Goal: Complete application form

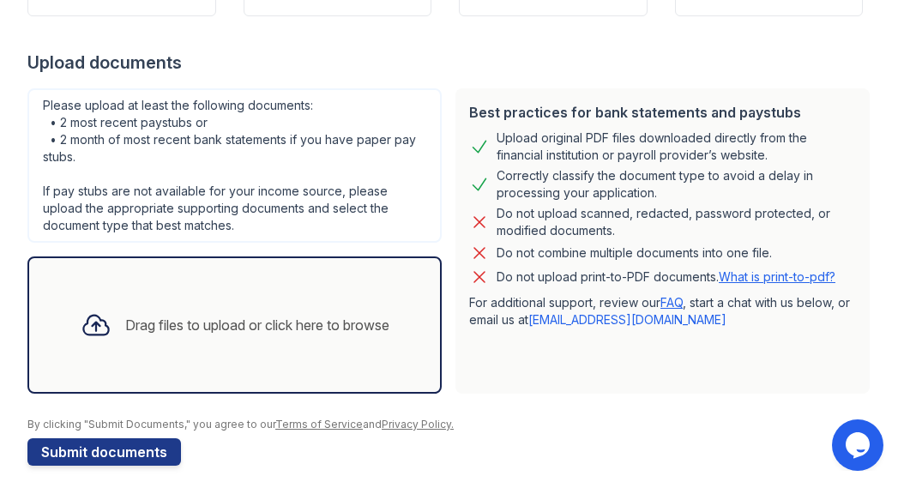
scroll to position [311, 0]
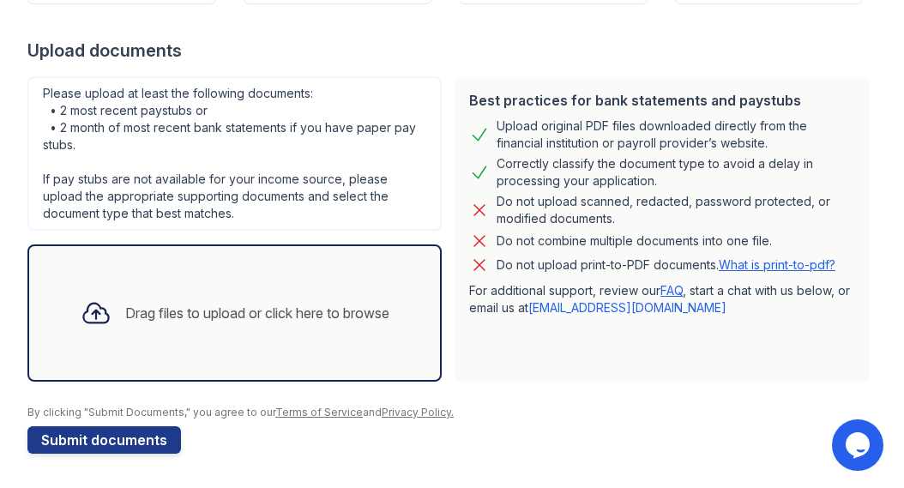
click at [136, 311] on div "Drag files to upload or click here to browse" at bounding box center [257, 313] width 264 height 21
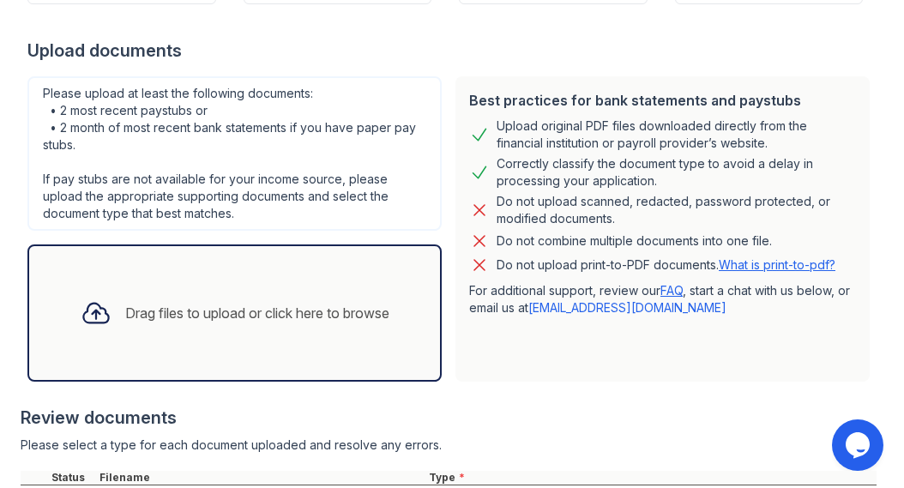
scroll to position [397, 0]
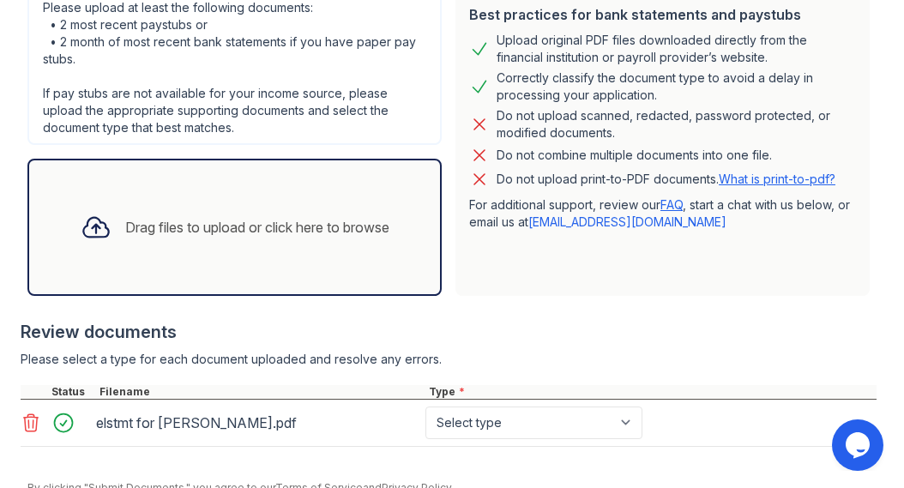
click at [226, 227] on div "Drag files to upload or click here to browse" at bounding box center [257, 227] width 264 height 21
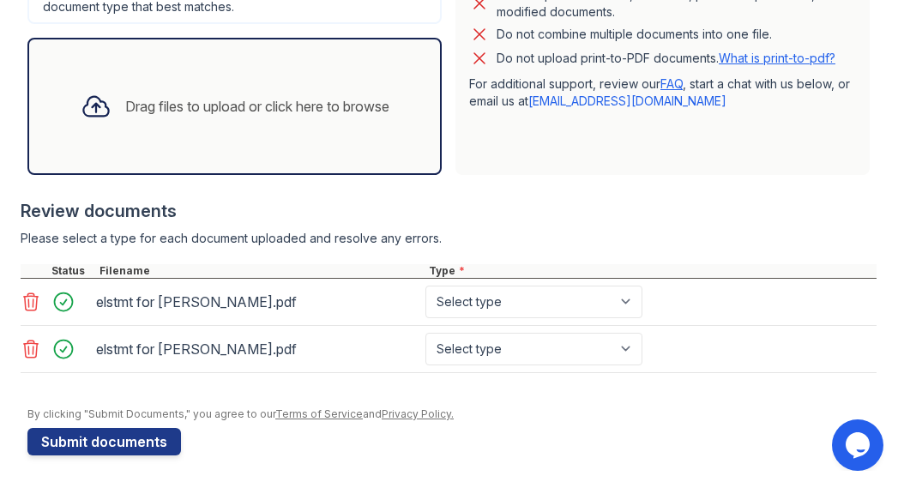
scroll to position [520, 0]
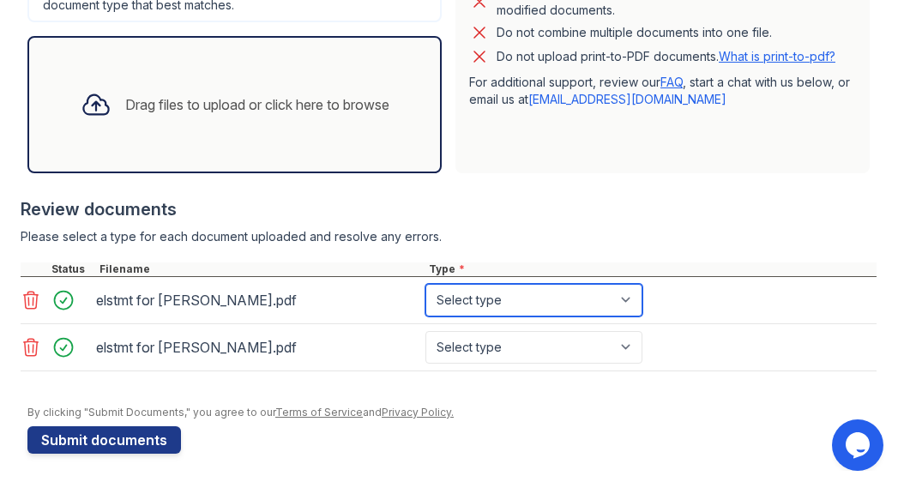
click at [629, 301] on select "Select type Paystub Bank Statement Offer Letter Tax Documents Benefit Award Let…" at bounding box center [534, 300] width 217 height 33
select select "paystub"
click at [426, 284] on select "Select type Paystub Bank Statement Offer Letter Tax Documents Benefit Award Let…" at bounding box center [534, 300] width 217 height 33
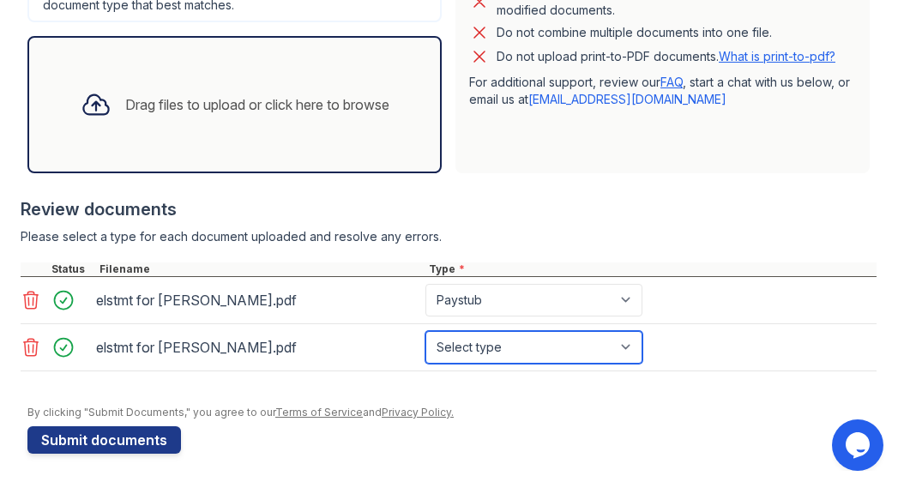
click at [626, 347] on select "Select type Paystub Bank Statement Offer Letter Tax Documents Benefit Award Let…" at bounding box center [534, 347] width 217 height 33
select select "paystub"
click at [426, 331] on select "Select type Paystub Bank Statement Offer Letter Tax Documents Benefit Award Let…" at bounding box center [534, 347] width 217 height 33
click at [199, 106] on div "Drag files to upload or click here to browse" at bounding box center [257, 104] width 264 height 21
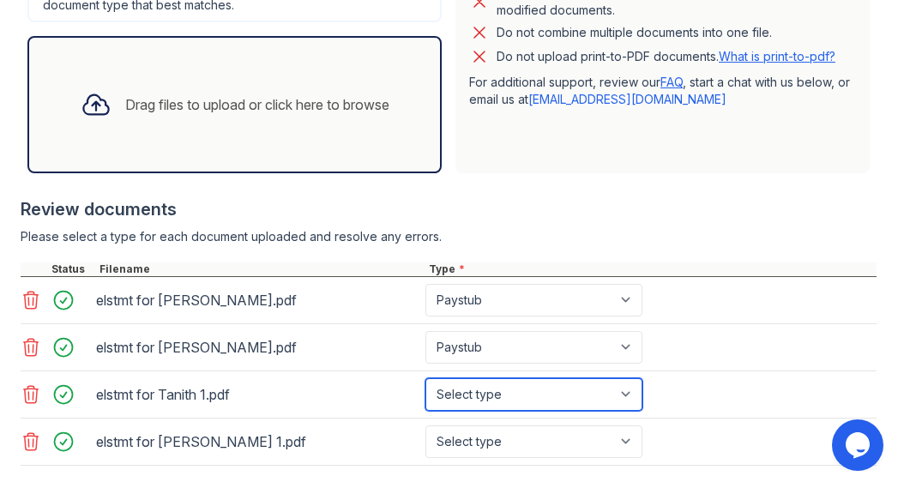
click at [631, 393] on select "Select type Paystub Bank Statement Offer Letter Tax Documents Benefit Award Let…" at bounding box center [534, 394] width 217 height 33
select select "paystub"
click at [426, 378] on select "Select type Paystub Bank Statement Offer Letter Tax Documents Benefit Award Let…" at bounding box center [534, 394] width 217 height 33
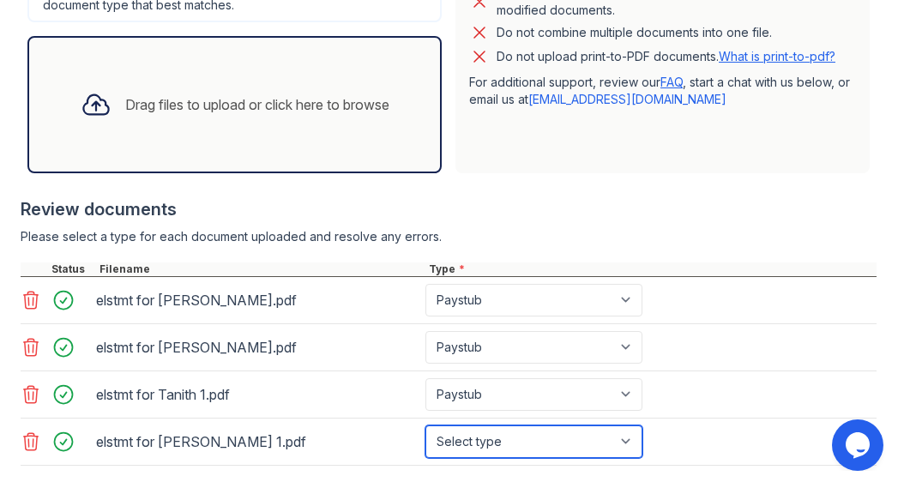
click at [634, 438] on select "Select type Paystub Bank Statement Offer Letter Tax Documents Benefit Award Let…" at bounding box center [534, 442] width 217 height 33
select select "paystub"
click at [426, 426] on select "Select type Paystub Bank Statement Offer Letter Tax Documents Benefit Award Let…" at bounding box center [534, 442] width 217 height 33
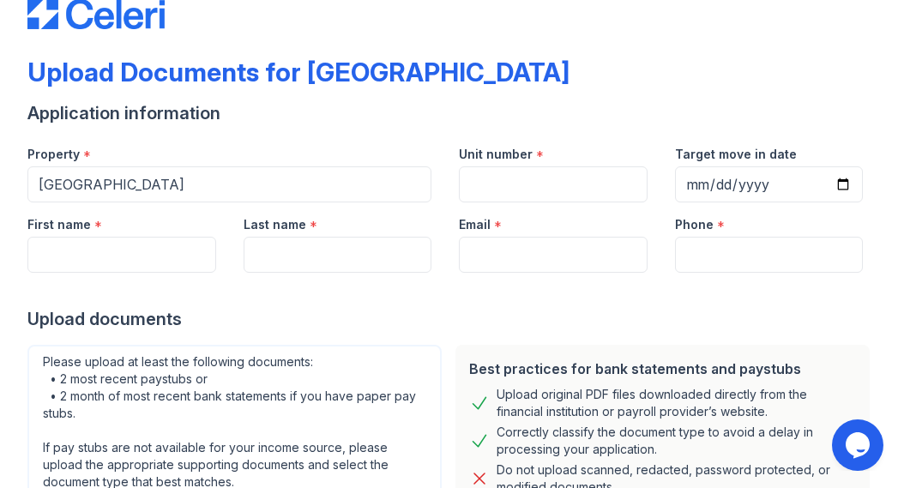
scroll to position [5, 0]
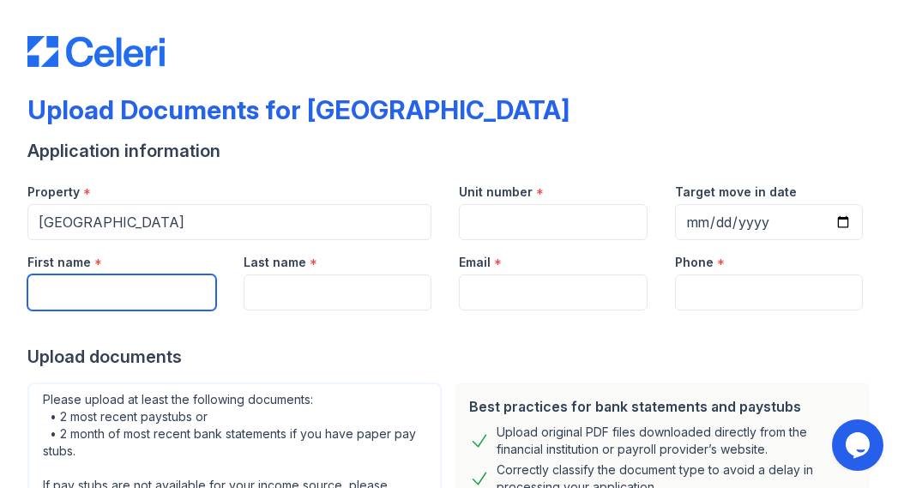
click at [112, 280] on input "First name" at bounding box center [121, 293] width 189 height 36
type input "[PERSON_NAME]"
type input "[EMAIL_ADDRESS][DOMAIN_NAME]"
type input "5032603298"
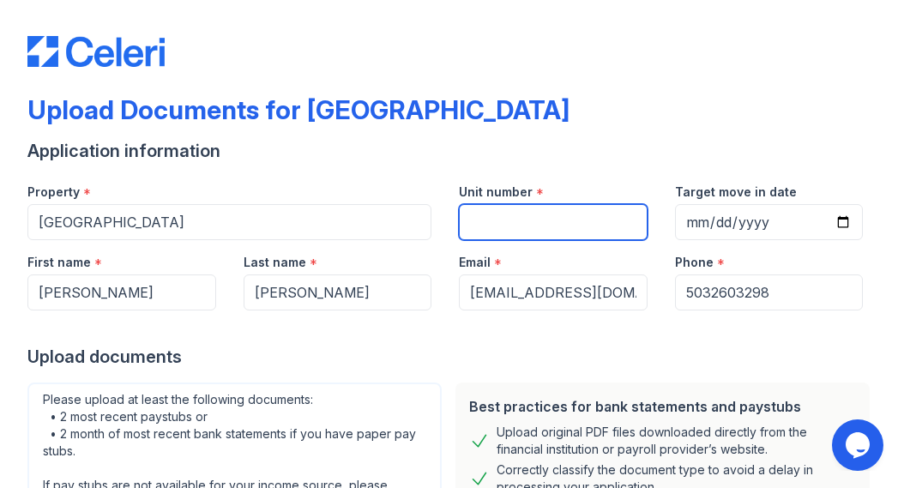
click at [508, 215] on input "Unit number" at bounding box center [553, 222] width 189 height 36
type input "?"
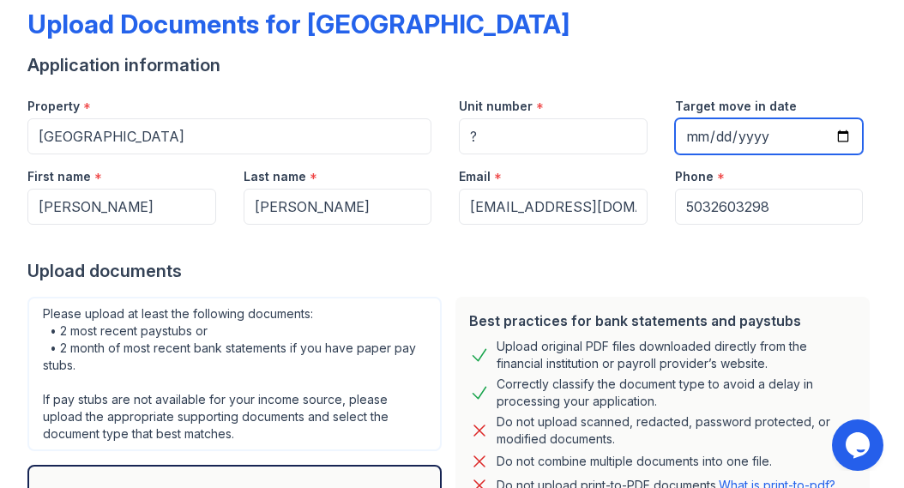
click at [832, 136] on input "Target move in date" at bounding box center [769, 136] width 189 height 36
type input "[DATE]"
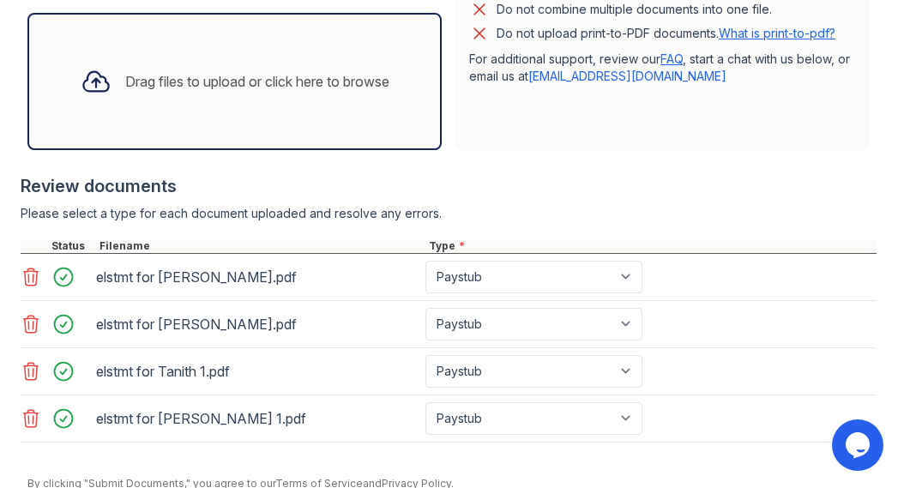
scroll to position [443, 0]
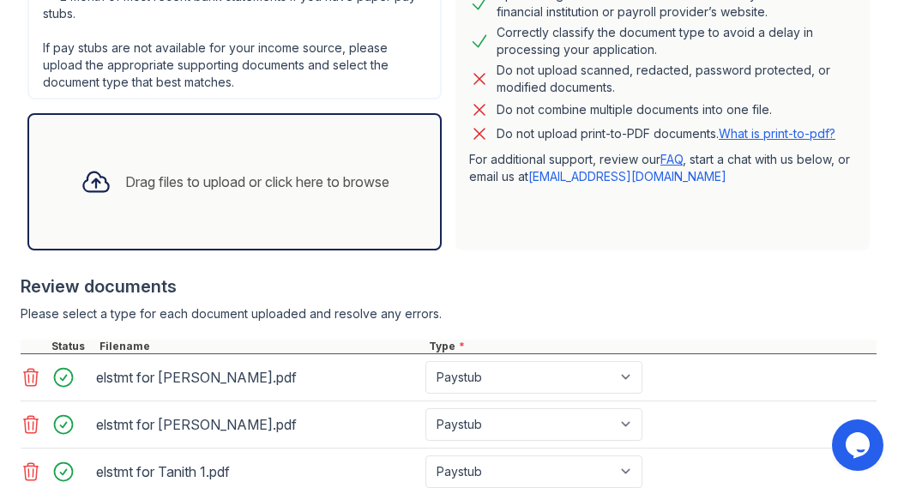
click at [227, 178] on div "Drag files to upload or click here to browse" at bounding box center [257, 182] width 264 height 21
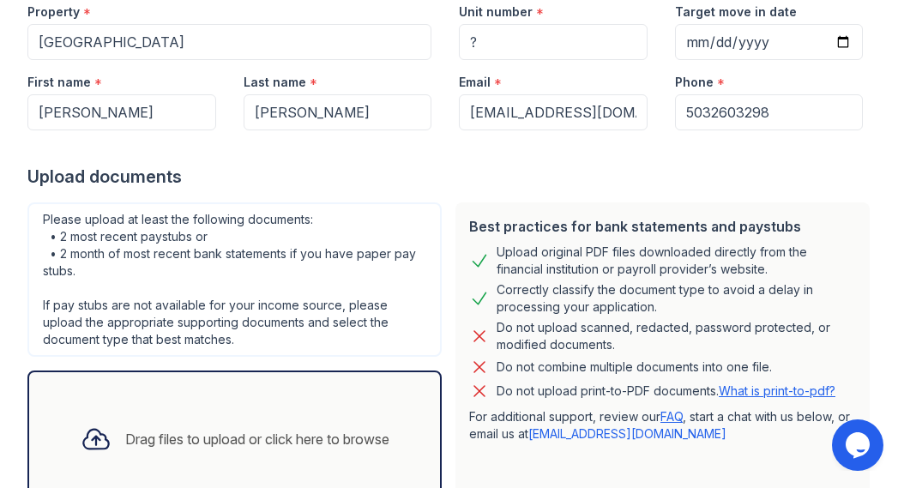
scroll to position [357, 0]
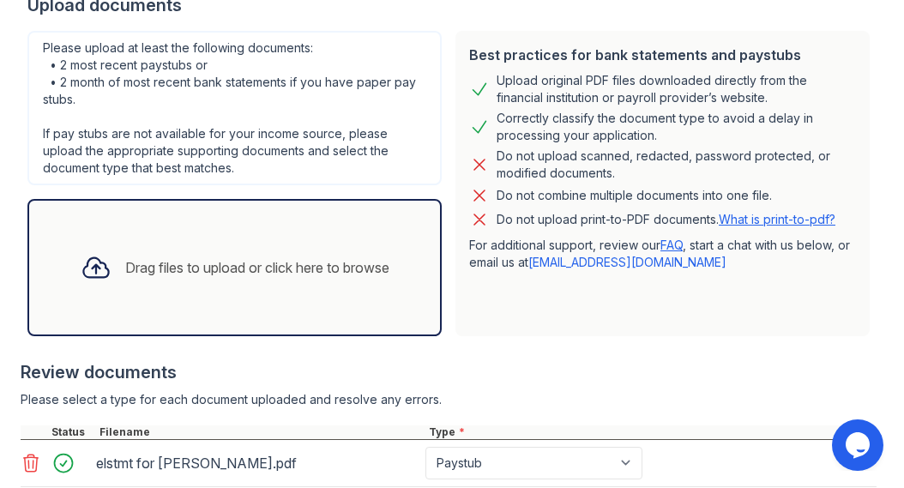
click at [215, 264] on div "Drag files to upload or click here to browse" at bounding box center [257, 267] width 264 height 21
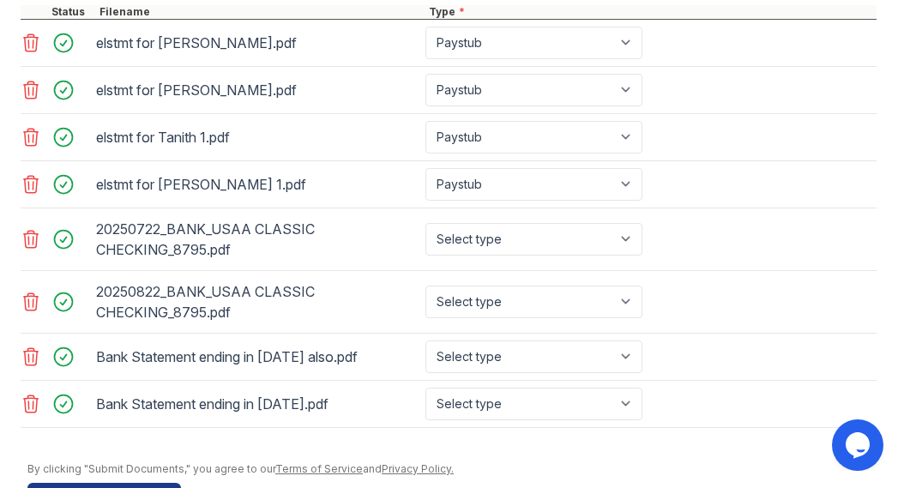
scroll to position [786, 0]
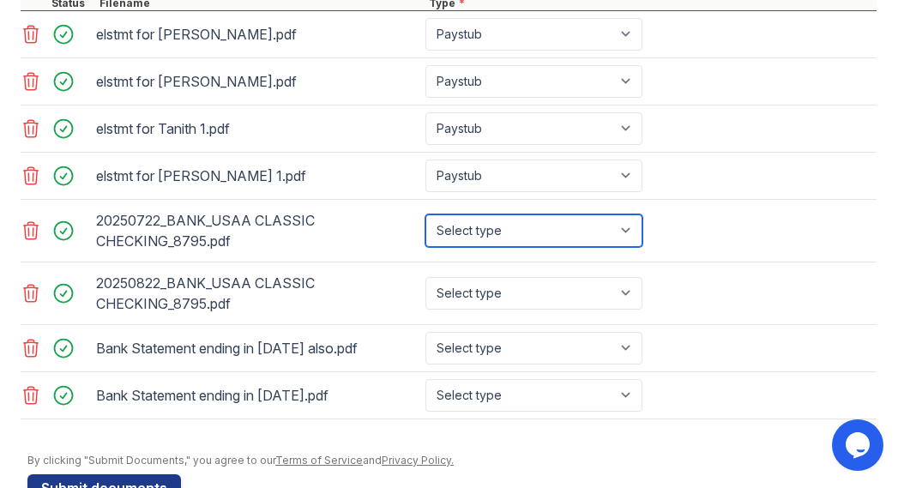
click at [631, 230] on select "Select type Paystub Bank Statement Offer Letter Tax Documents Benefit Award Let…" at bounding box center [534, 231] width 217 height 33
select select "bank_statement"
click at [426, 215] on select "Select type Paystub Bank Statement Offer Letter Tax Documents Benefit Award Let…" at bounding box center [534, 231] width 217 height 33
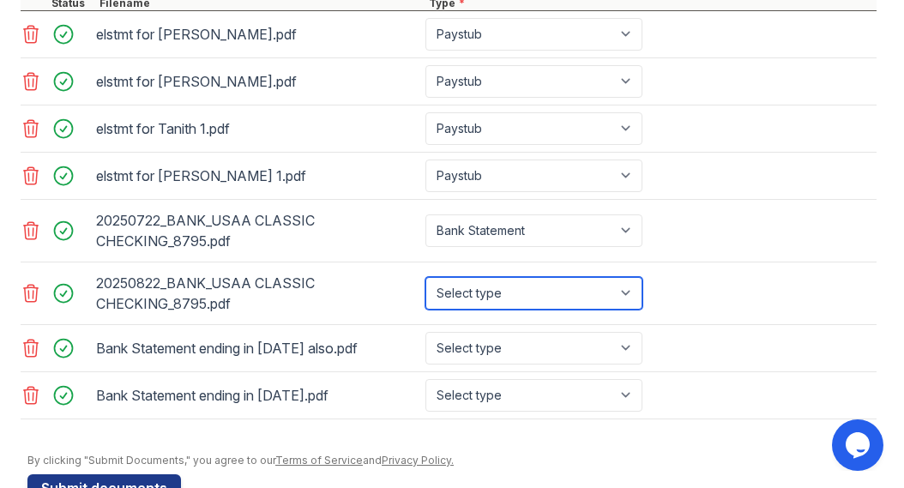
click at [632, 289] on select "Select type Paystub Bank Statement Offer Letter Tax Documents Benefit Award Let…" at bounding box center [534, 293] width 217 height 33
select select "bank_statement"
click at [426, 277] on select "Select type Paystub Bank Statement Offer Letter Tax Documents Benefit Award Let…" at bounding box center [534, 293] width 217 height 33
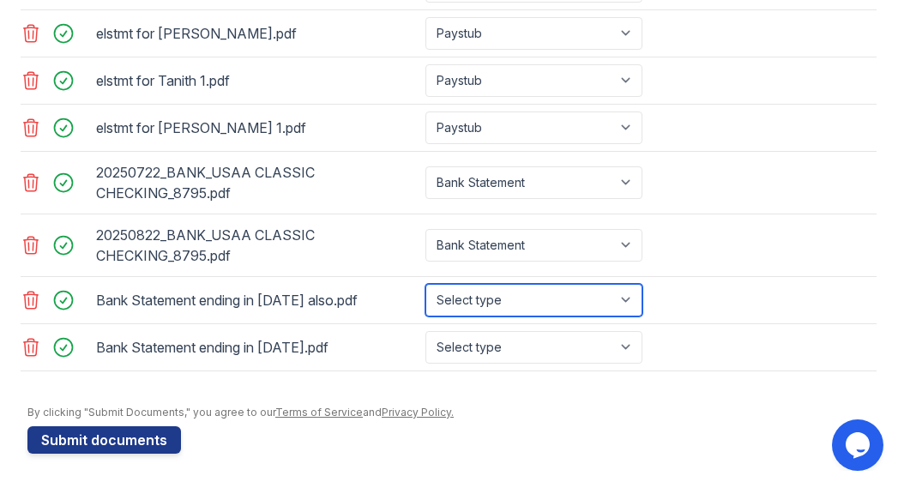
click at [632, 297] on select "Select type Paystub Bank Statement Offer Letter Tax Documents Benefit Award Let…" at bounding box center [534, 300] width 217 height 33
select select "bank_statement"
click at [426, 284] on select "Select type Paystub Bank Statement Offer Letter Tax Documents Benefit Award Let…" at bounding box center [534, 300] width 217 height 33
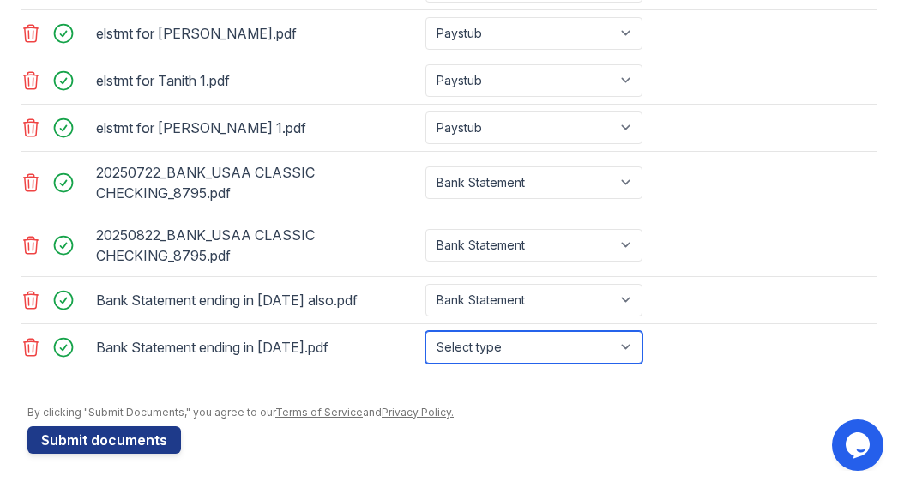
click at [627, 343] on select "Select type Paystub Bank Statement Offer Letter Tax Documents Benefit Award Let…" at bounding box center [534, 347] width 217 height 33
select select "bank_statement"
click at [426, 331] on select "Select type Paystub Bank Statement Offer Letter Tax Documents Benefit Award Let…" at bounding box center [534, 347] width 217 height 33
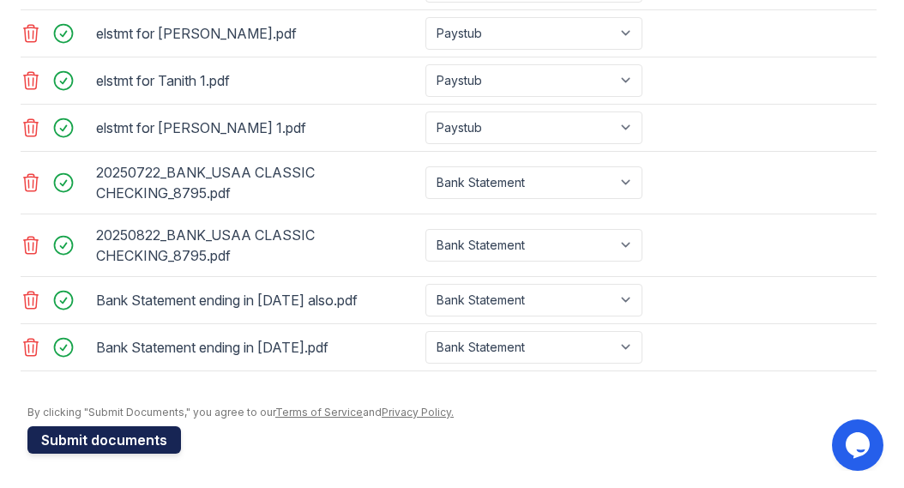
click at [128, 435] on button "Submit documents" at bounding box center [104, 439] width 154 height 27
